Goal: Information Seeking & Learning: Learn about a topic

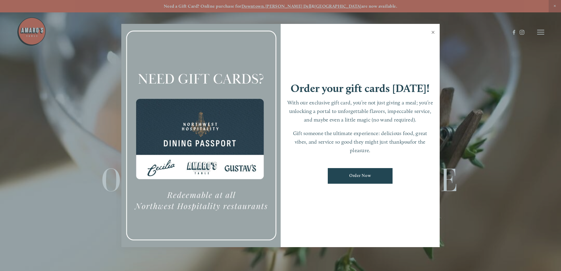
click at [432, 31] on link "Close" at bounding box center [432, 33] width 11 height 16
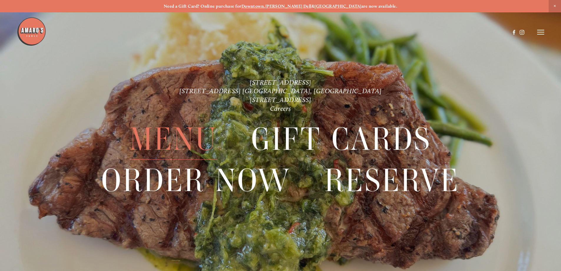
click at [180, 142] on span "Menu" at bounding box center [174, 139] width 88 height 41
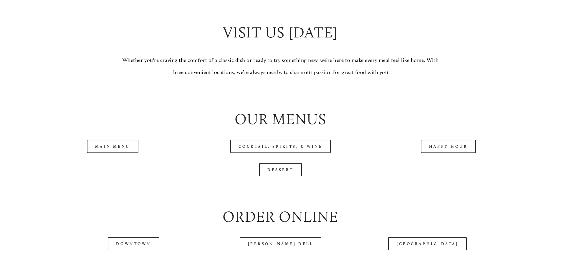
scroll to position [619, 0]
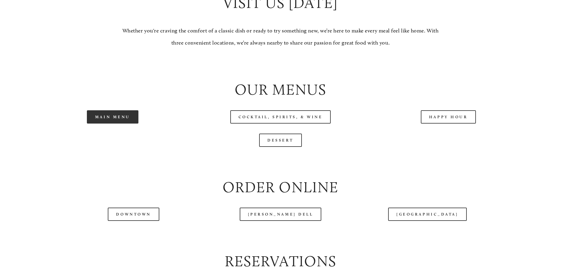
click at [126, 123] on link "Main Menu" at bounding box center [113, 116] width 52 height 13
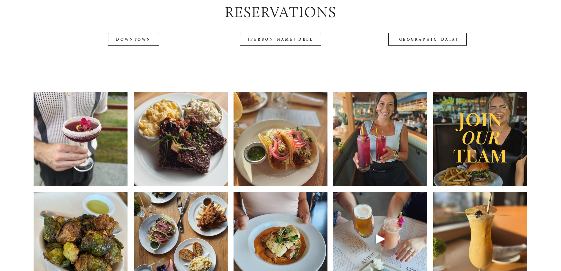
scroll to position [884, 0]
